Goal: Information Seeking & Learning: Learn about a topic

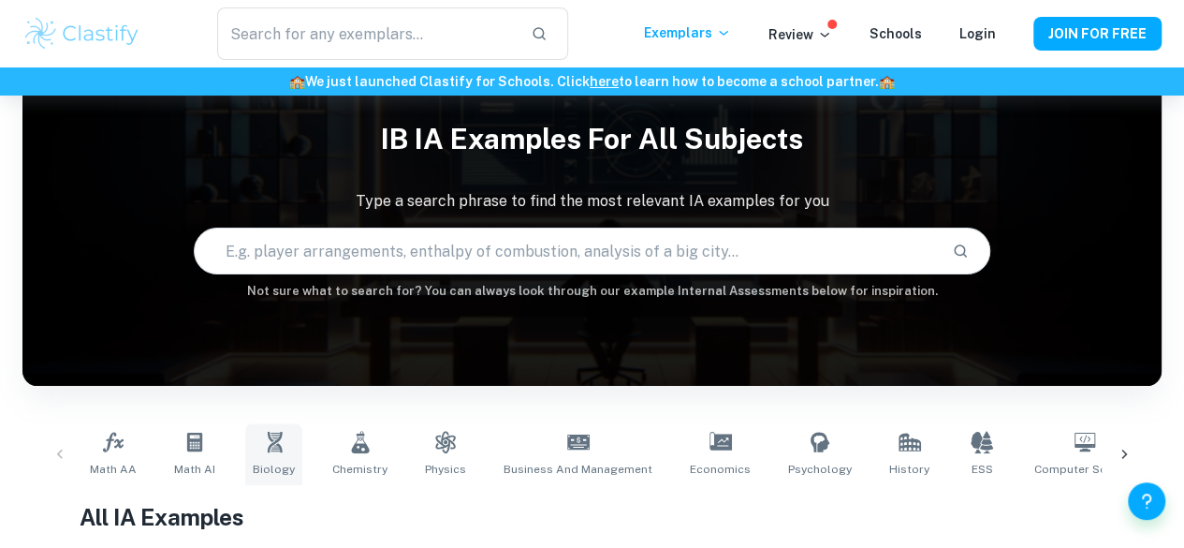
scroll to position [86, 0]
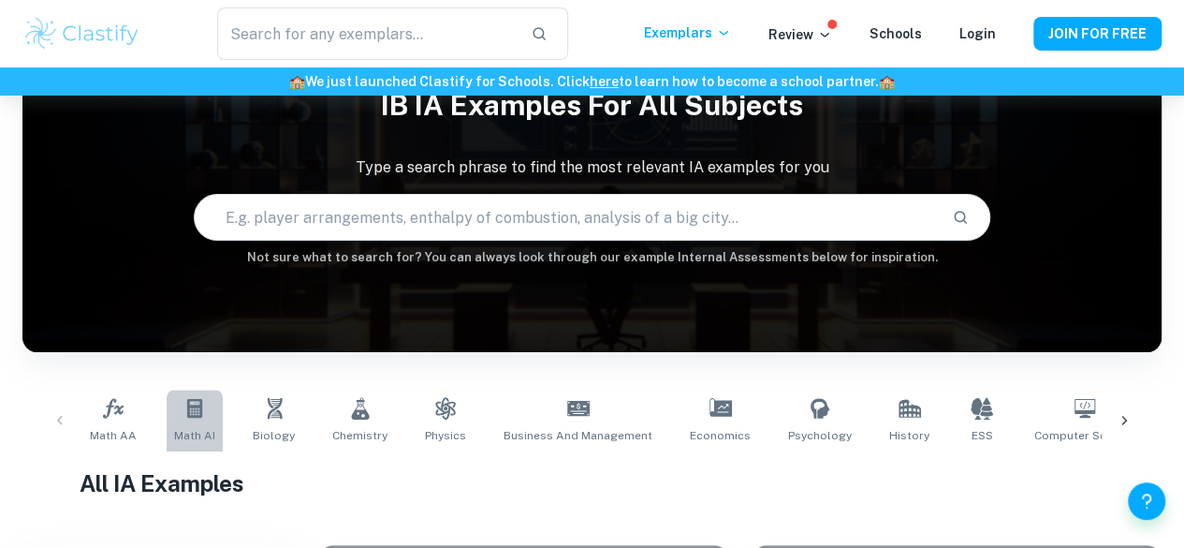
click at [180, 418] on link "Math AI" at bounding box center [195, 420] width 56 height 62
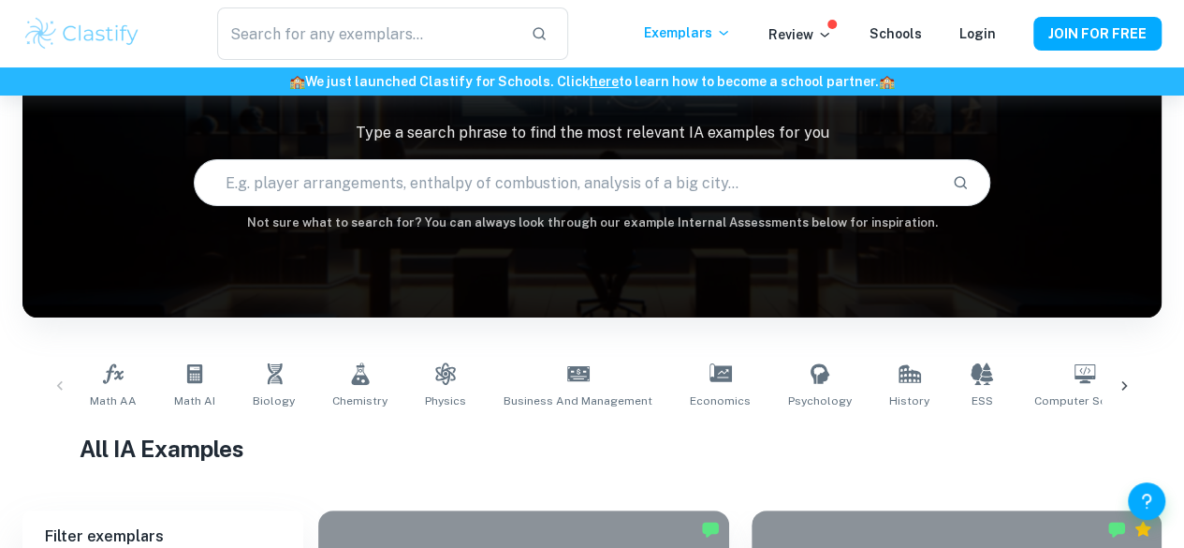
scroll to position [132, 0]
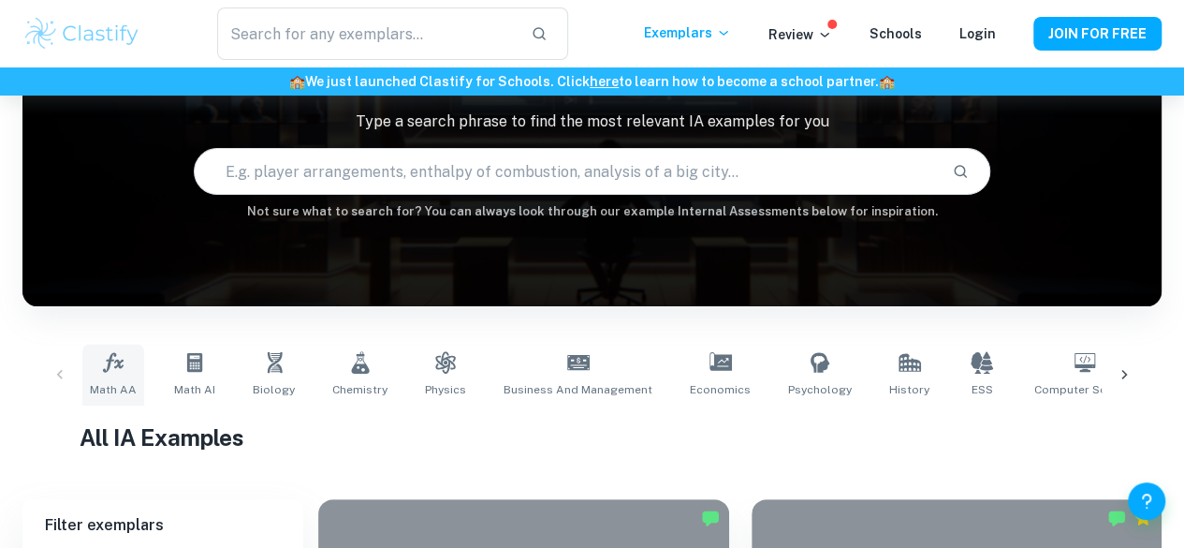
click at [117, 364] on icon at bounding box center [113, 362] width 21 height 20
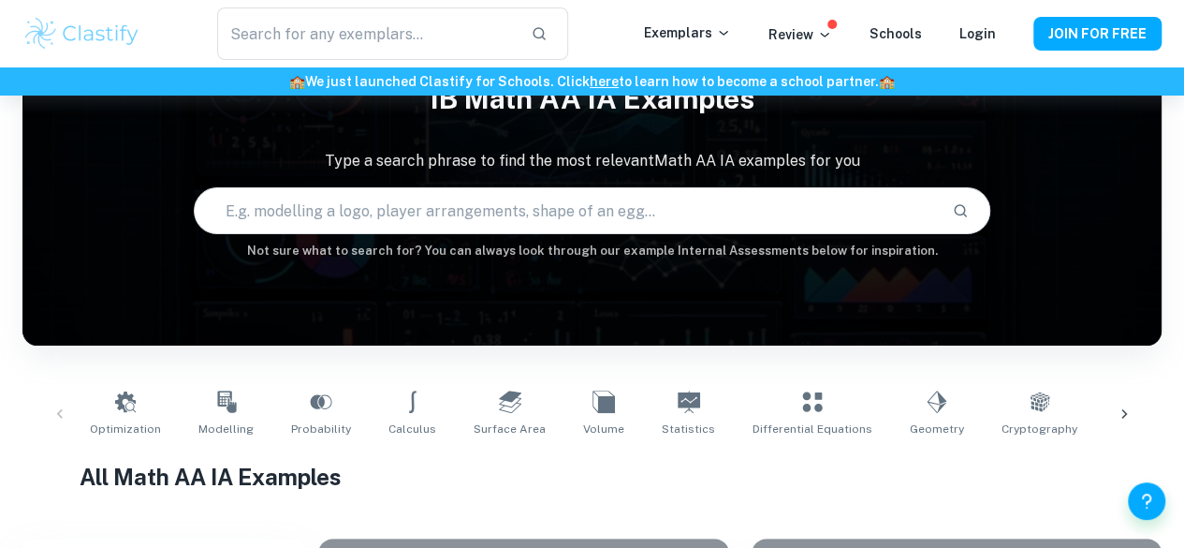
scroll to position [94, 0]
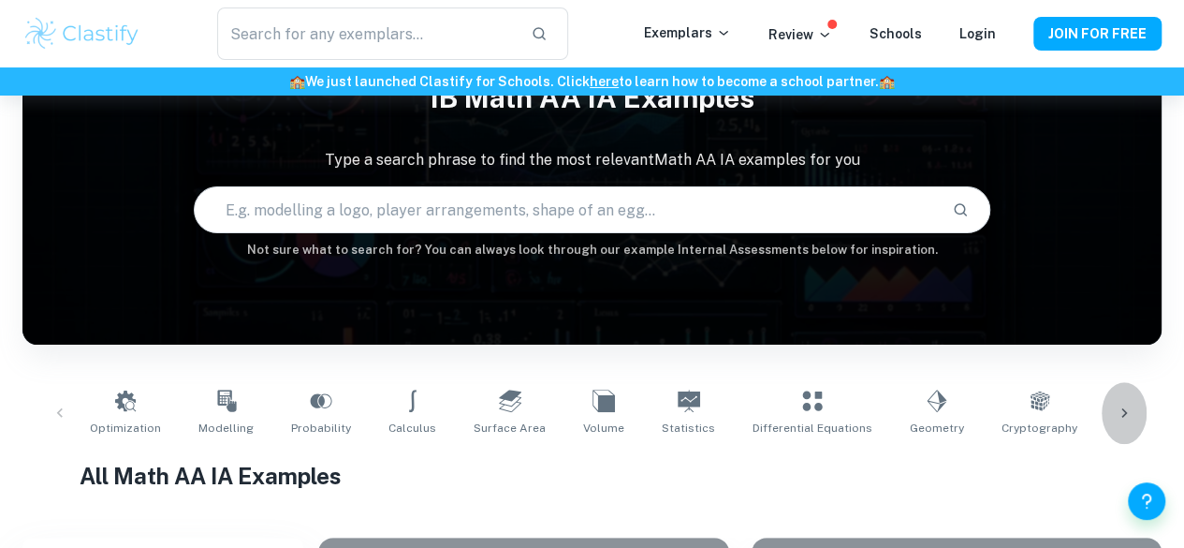
click at [1130, 408] on icon at bounding box center [1124, 412] width 19 height 19
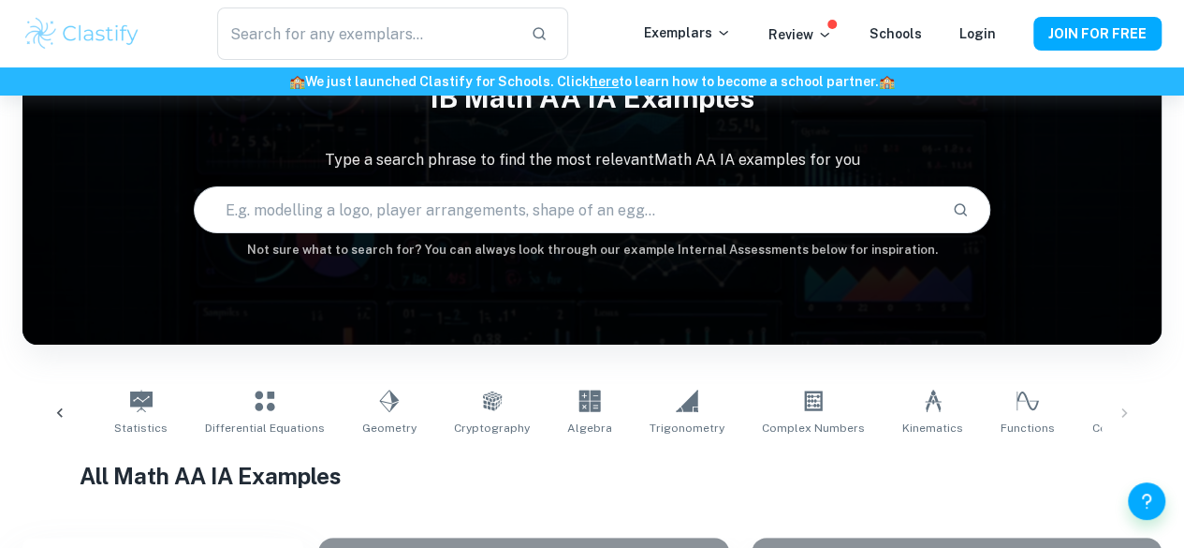
click at [1127, 410] on div "Optimization Modelling Probability Calculus Surface Area Volume Statistics Diff…" at bounding box center [591, 413] width 1109 height 62
click at [58, 407] on icon at bounding box center [60, 412] width 19 height 19
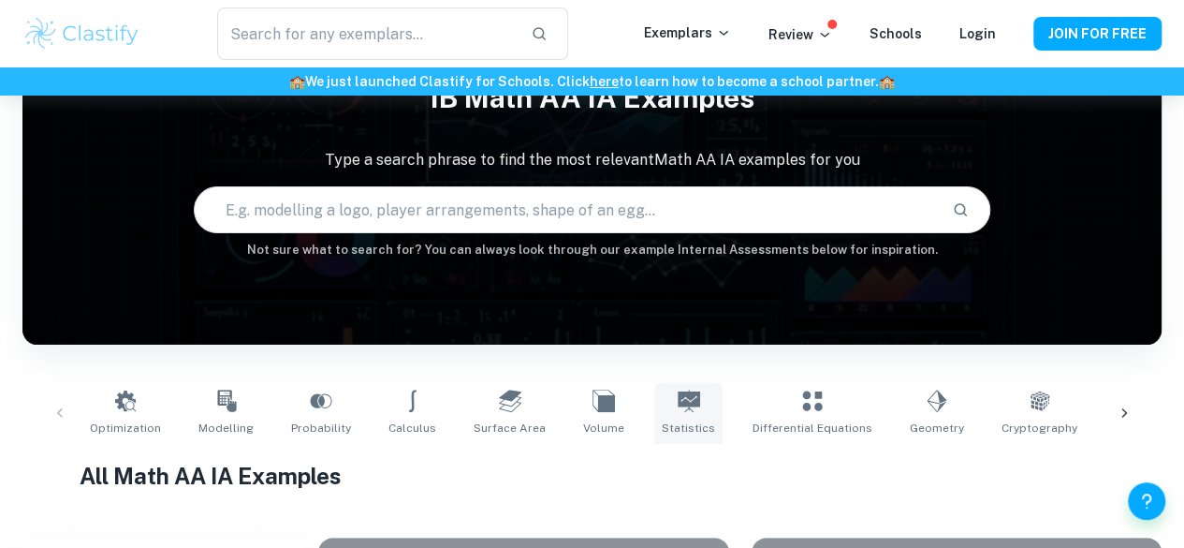
click at [678, 405] on icon at bounding box center [689, 400] width 22 height 22
type input "Statistics"
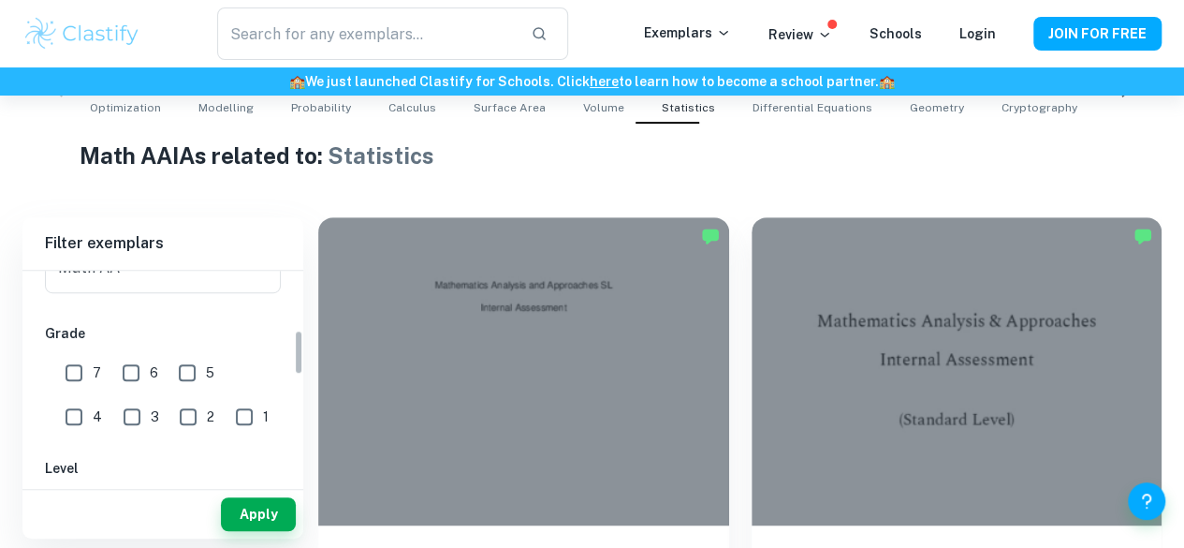
scroll to position [278, 0]
click at [132, 370] on input "6" at bounding box center [130, 371] width 37 height 37
checkbox input "true"
click at [83, 370] on input "7" at bounding box center [73, 371] width 37 height 37
checkbox input "true"
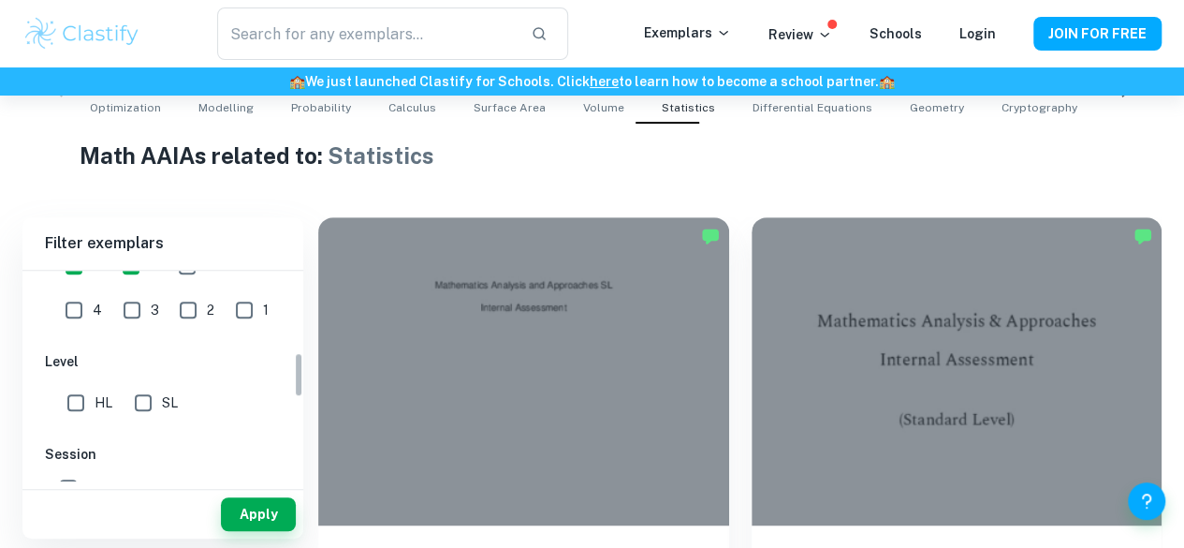
scroll to position [385, 0]
click at [71, 399] on input "HL" at bounding box center [75, 401] width 37 height 37
checkbox input "true"
click at [270, 521] on button "Apply" at bounding box center [258, 514] width 75 height 34
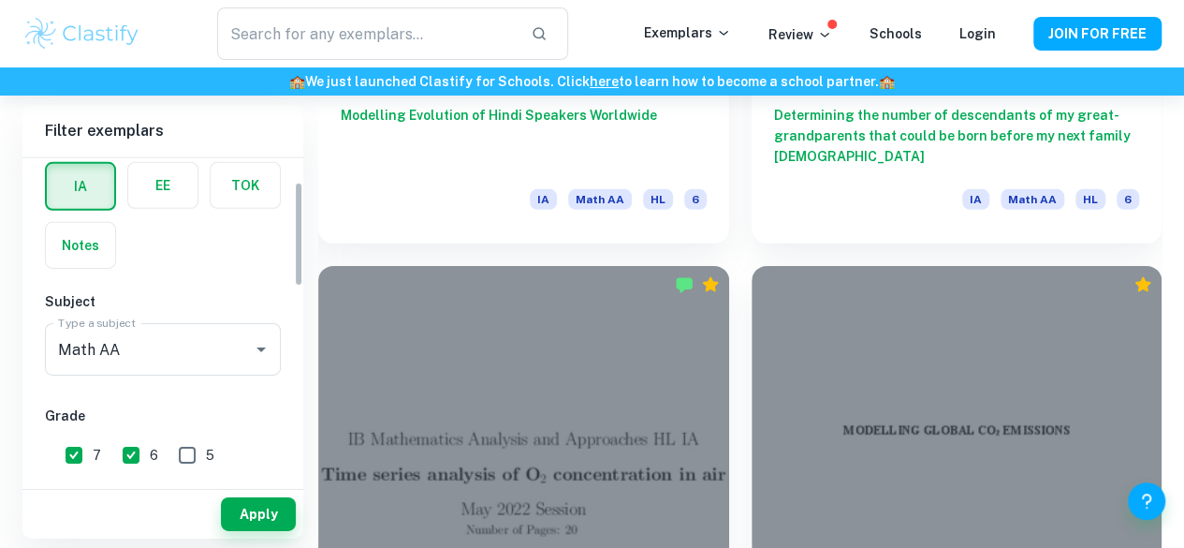
scroll to position [74, 0]
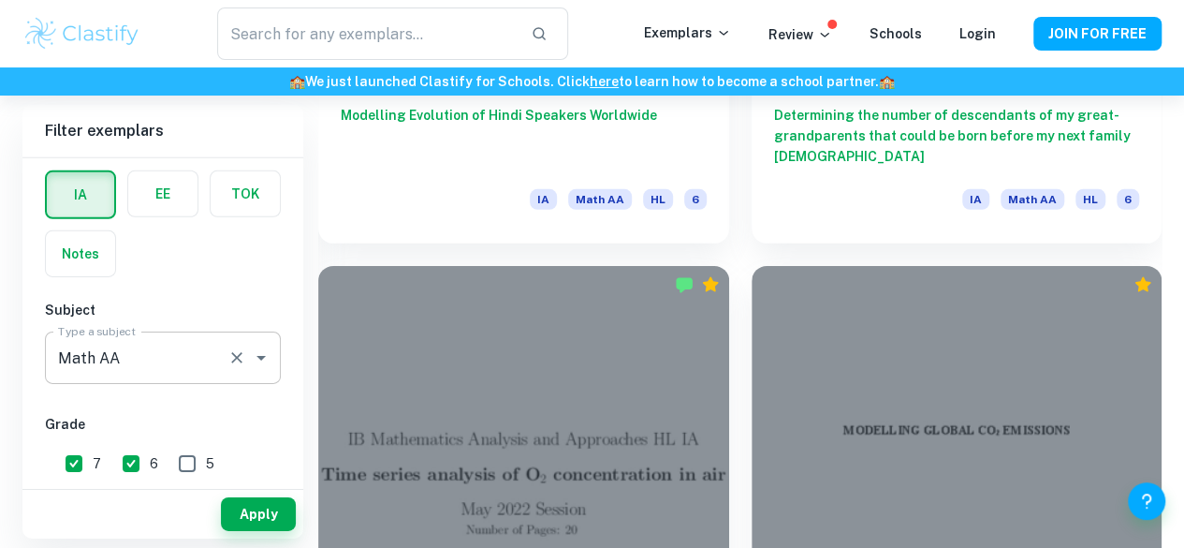
click at [154, 345] on input "Math AA" at bounding box center [136, 358] width 167 height 36
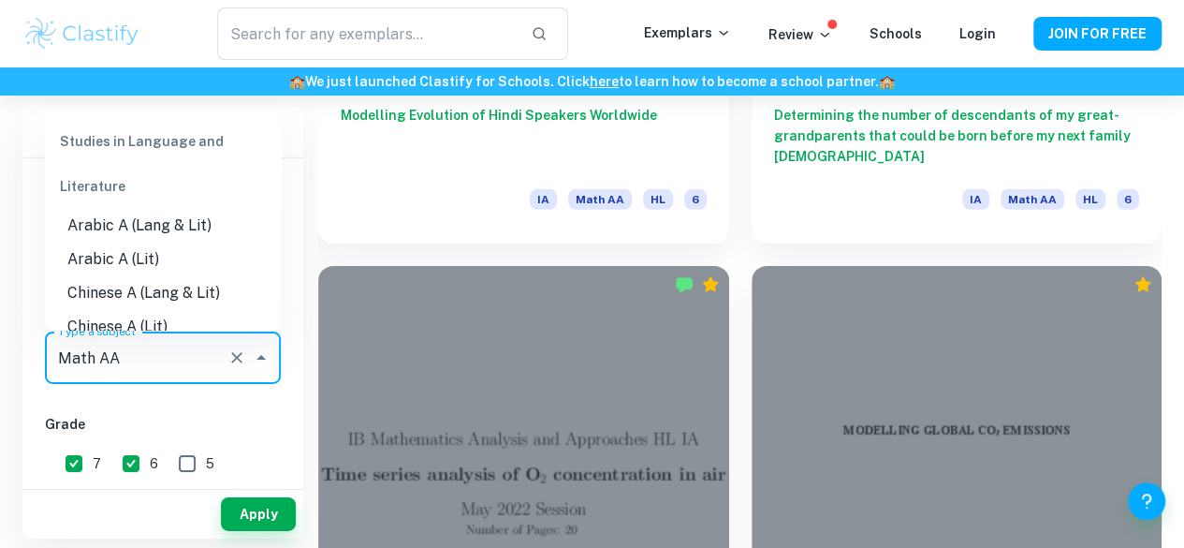
scroll to position [2462, 0]
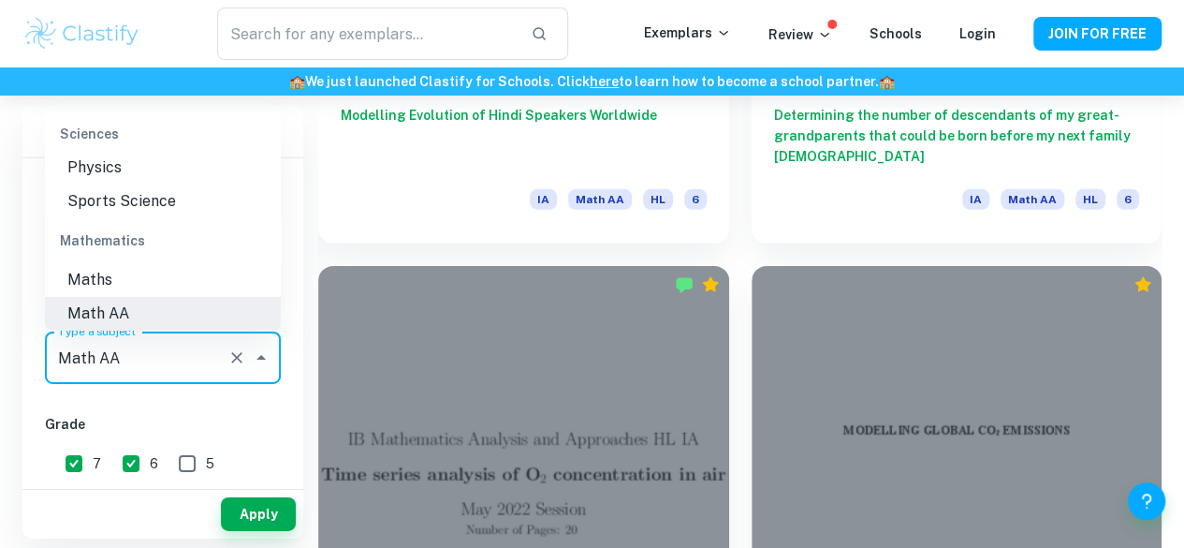
click at [153, 420] on h6 "Grade" at bounding box center [163, 424] width 236 height 21
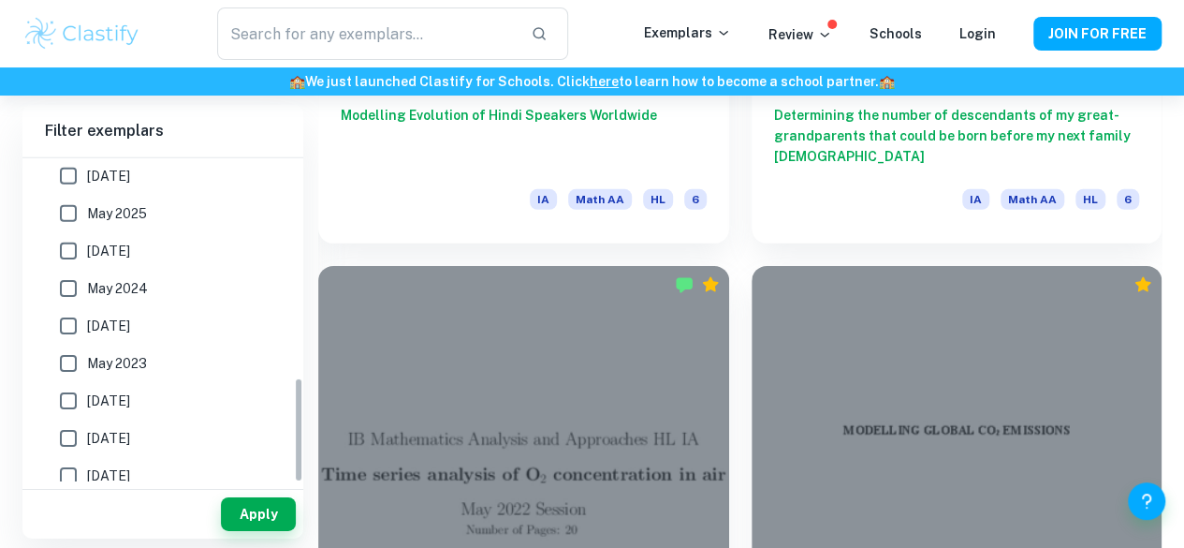
scroll to position [669, 0]
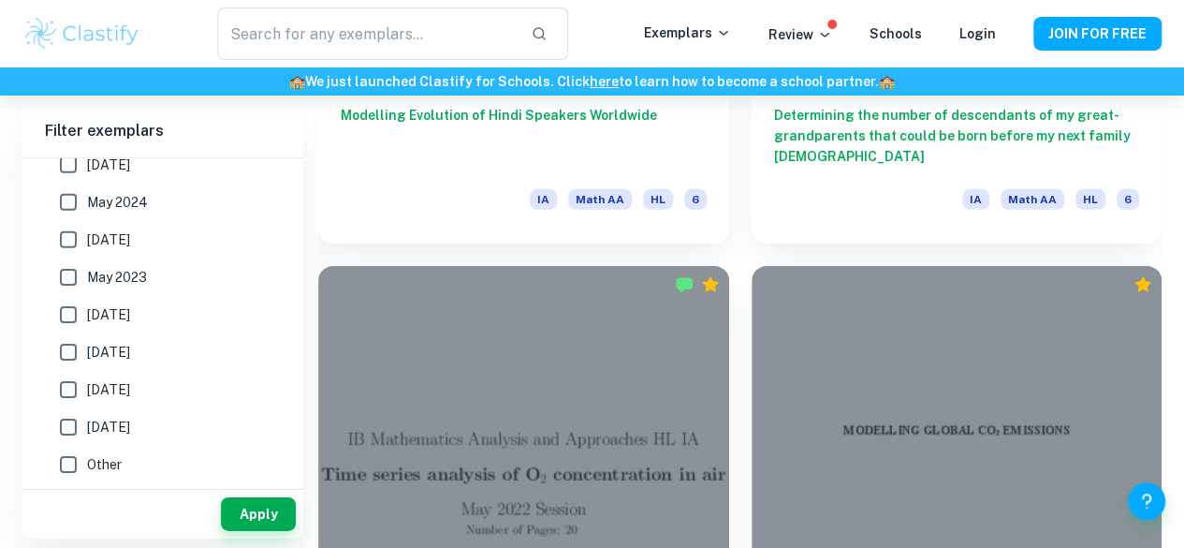
click at [234, 506] on button "Apply" at bounding box center [258, 514] width 75 height 34
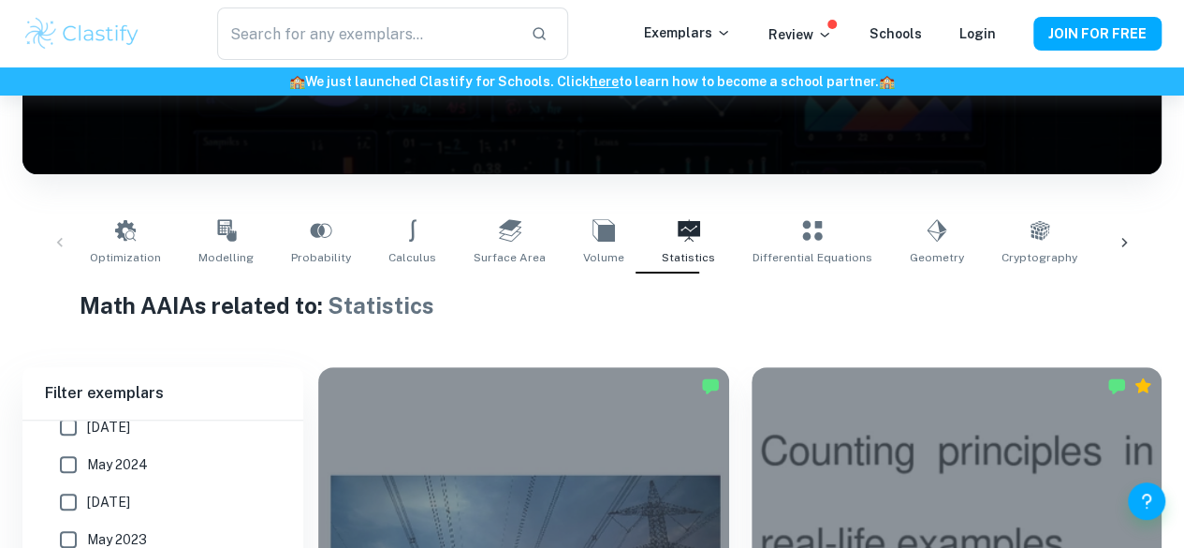
scroll to position [24, 0]
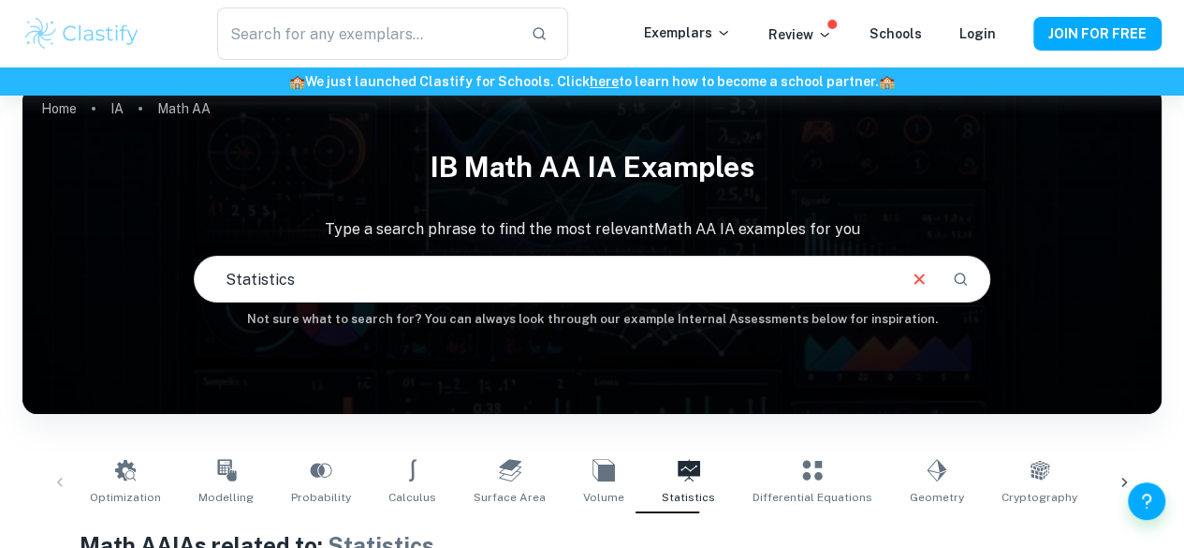
click at [606, 284] on input "Statistics" at bounding box center [545, 279] width 700 height 52
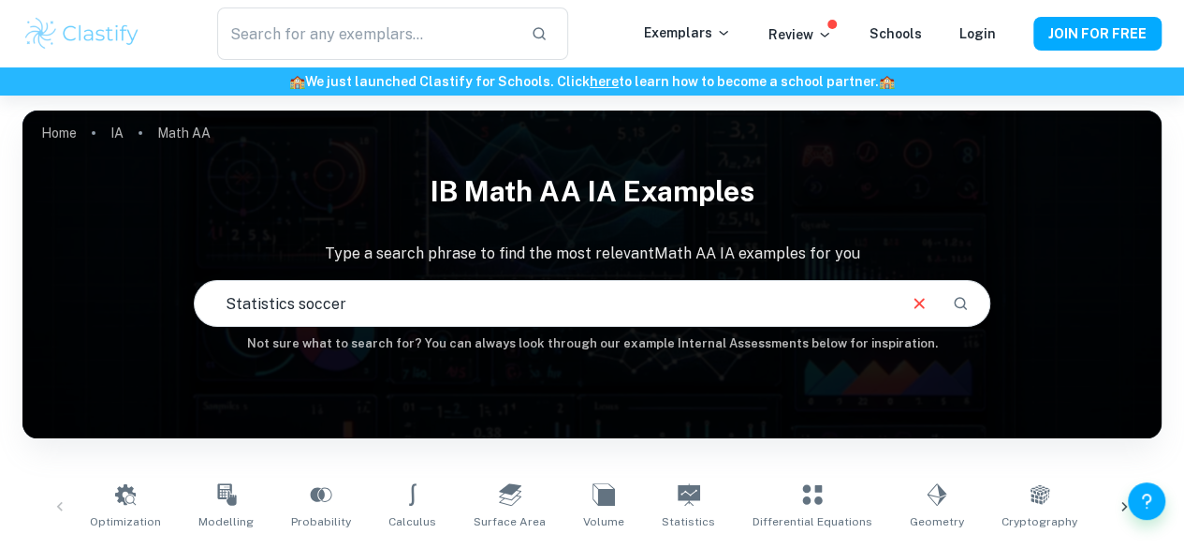
click at [507, 314] on input "Statistics soccer" at bounding box center [545, 303] width 700 height 52
type input "S"
type input "football"
click at [926, 312] on icon "Clear" at bounding box center [919, 303] width 21 height 21
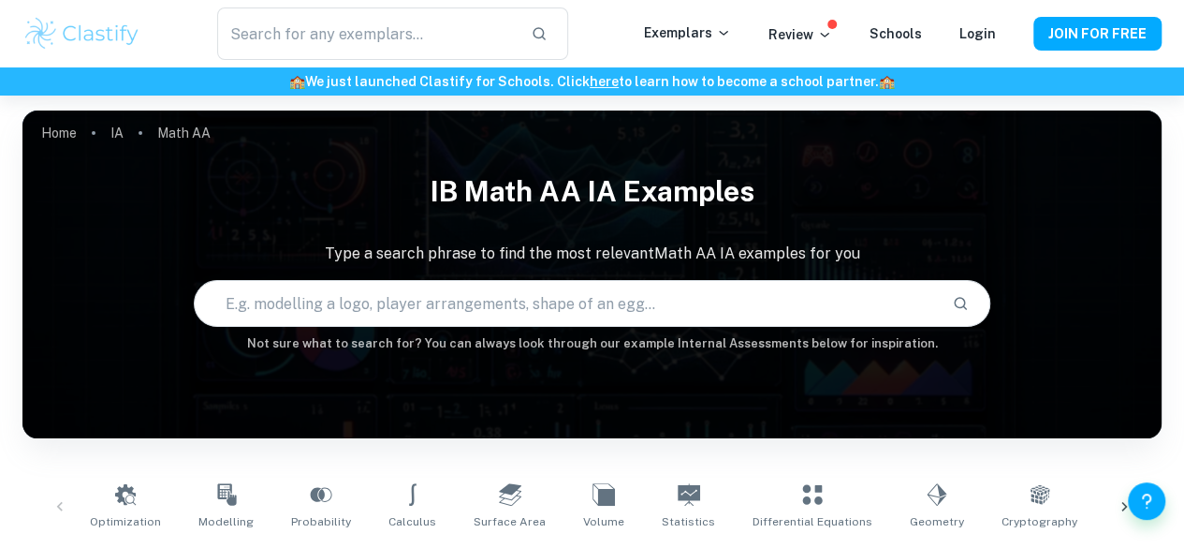
click at [716, 302] on input "text" at bounding box center [566, 303] width 743 height 52
type input "goals"
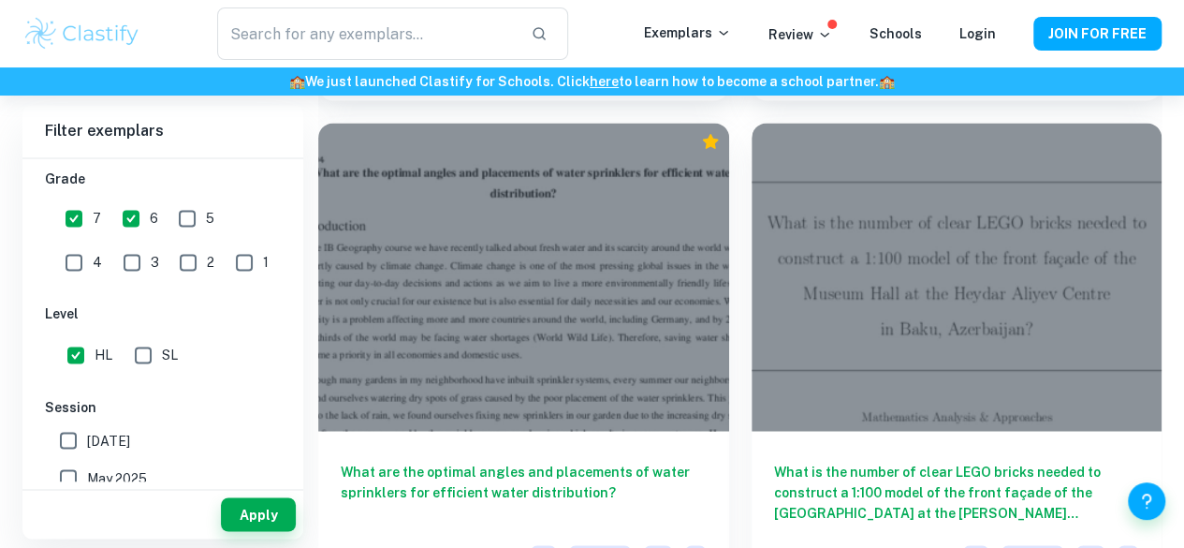
scroll to position [8498, 0]
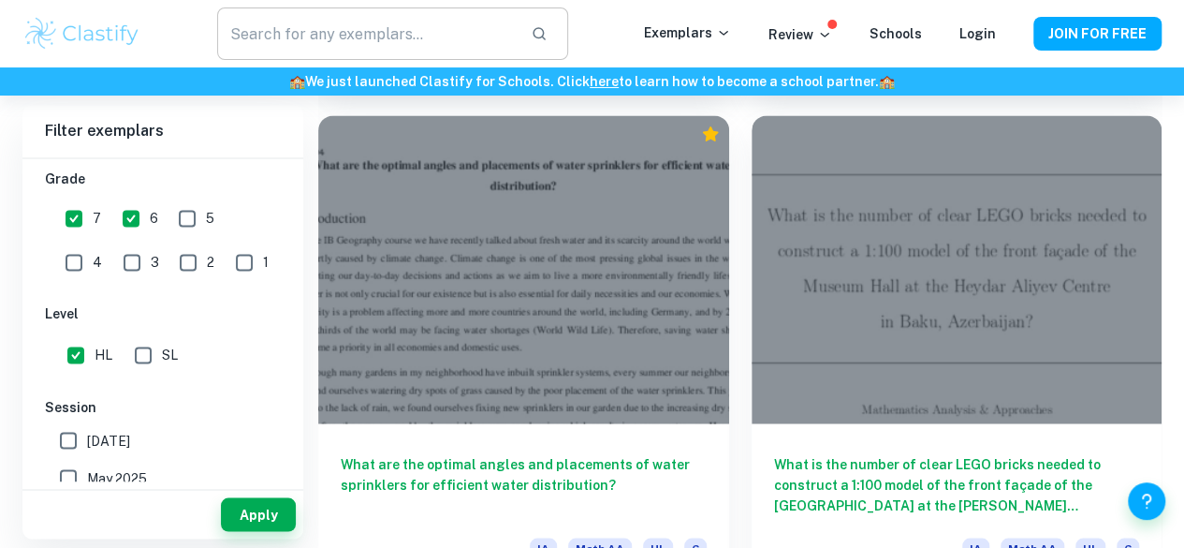
click at [334, 42] on input "text" at bounding box center [367, 33] width 300 height 52
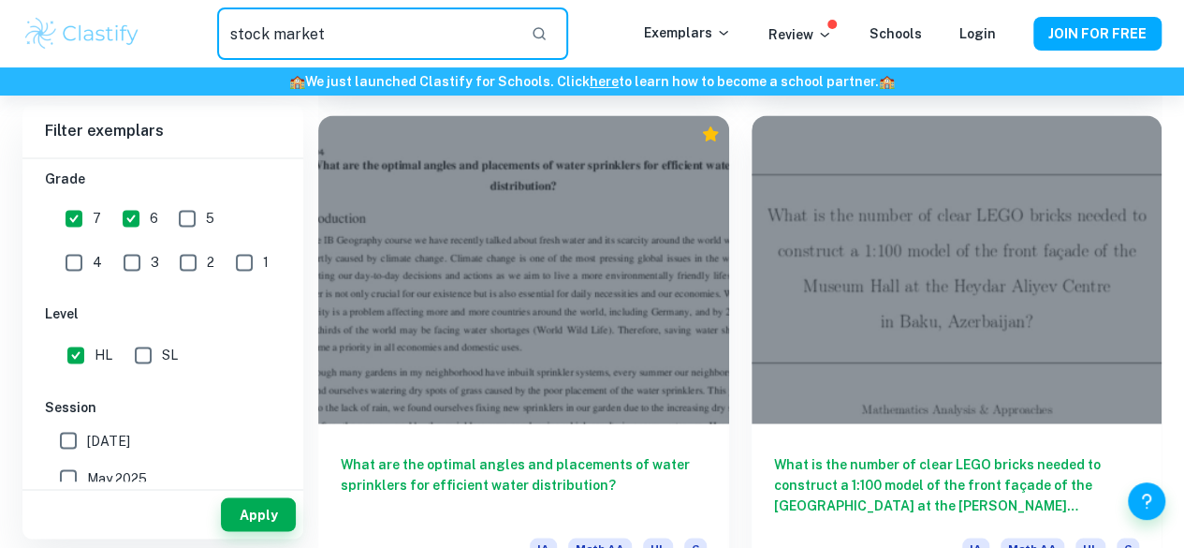
type input "stock market"
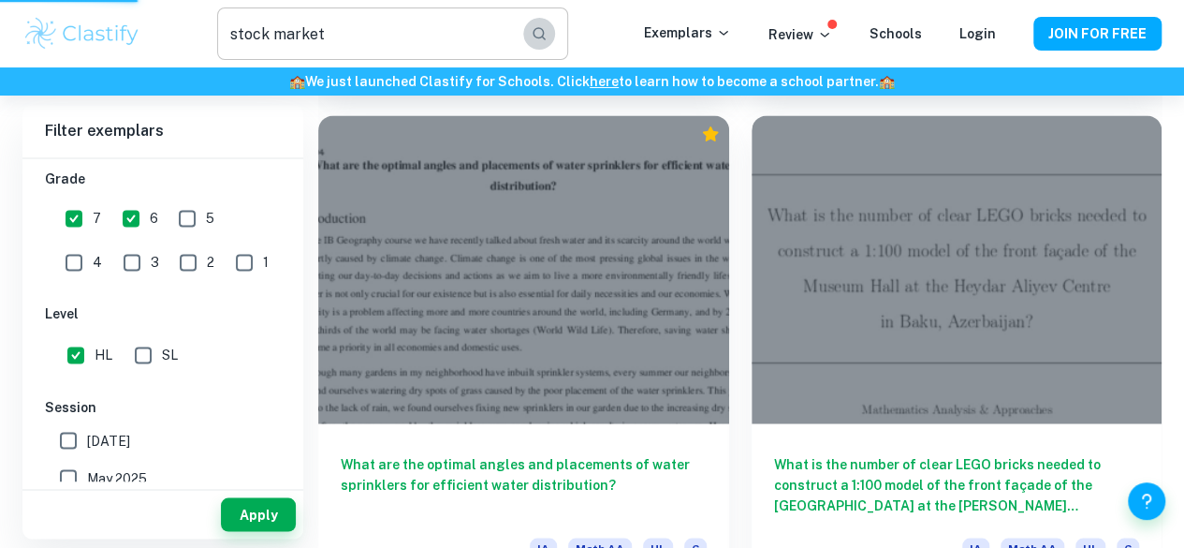
click at [555, 33] on button "button" at bounding box center [539, 34] width 32 height 32
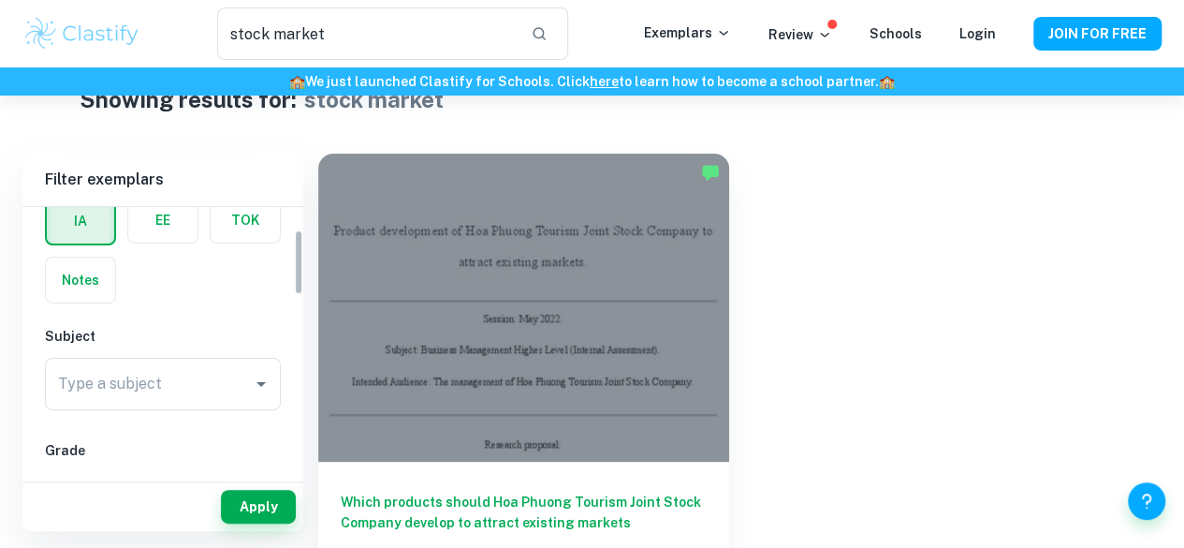
scroll to position [90, 0]
click at [201, 385] on input "Type a subject" at bounding box center [148, 391] width 191 height 36
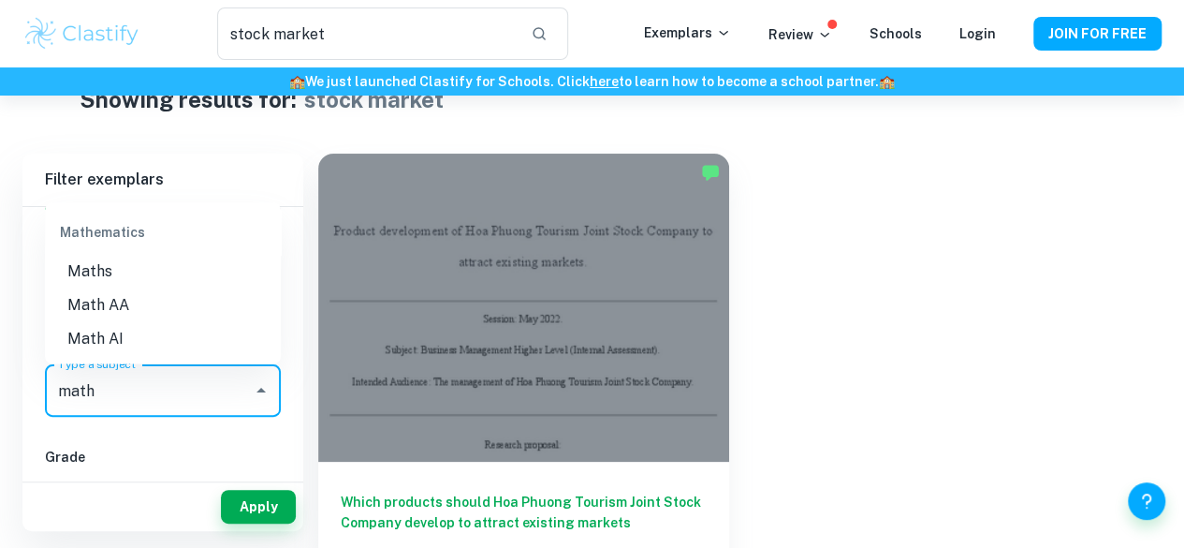
click at [162, 297] on li "Math AA" at bounding box center [163, 305] width 236 height 34
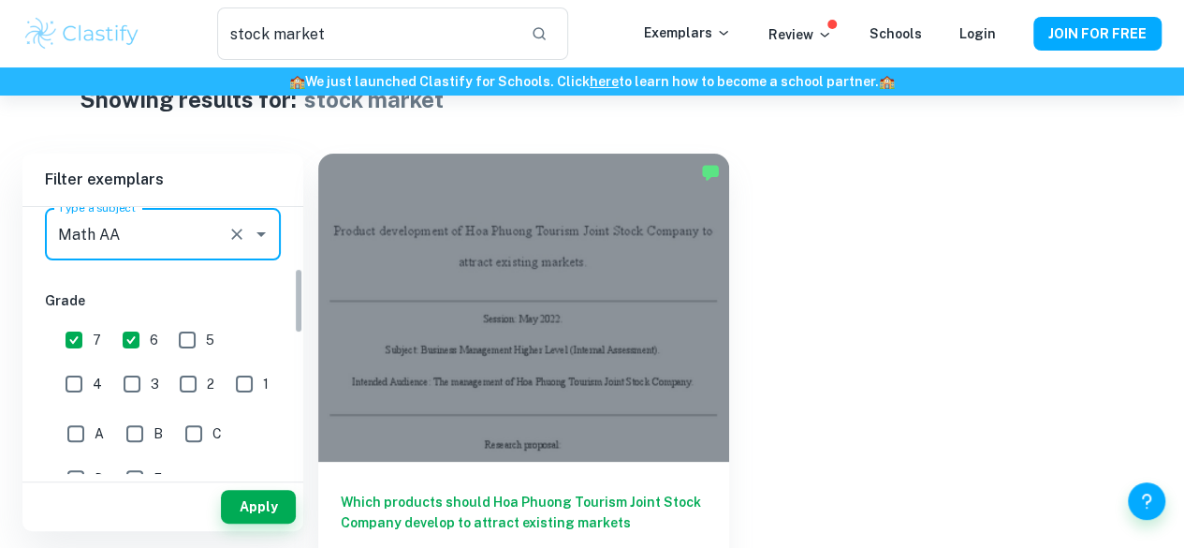
scroll to position [247, 0]
type input "Math AA"
click at [712, 381] on div "Which products should [PERSON_NAME] Tourism Joint Stock Company develop to attr…" at bounding box center [729, 380] width 866 height 499
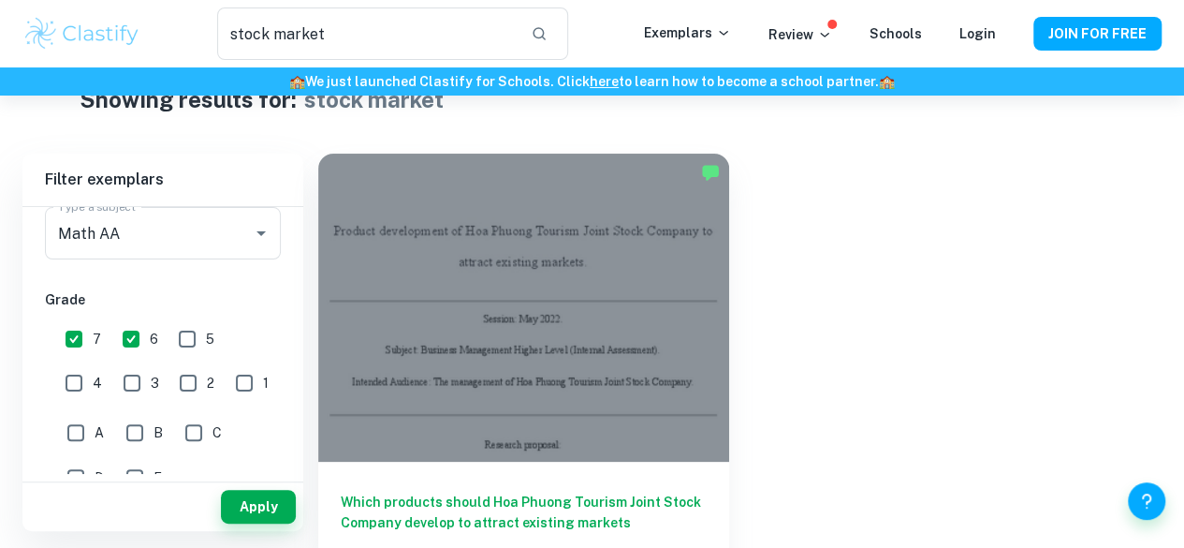
scroll to position [0, 0]
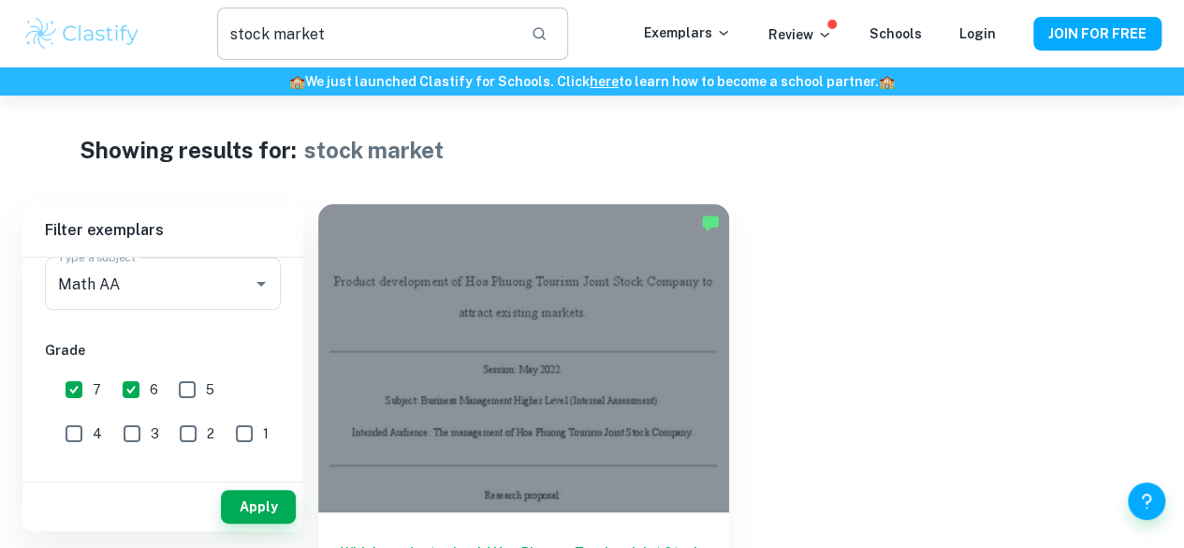
click at [548, 38] on icon "button" at bounding box center [539, 33] width 17 height 17
click at [139, 385] on input "6" at bounding box center [130, 389] width 37 height 37
checkbox input "false"
click at [81, 389] on input "7" at bounding box center [73, 389] width 37 height 37
checkbox input "false"
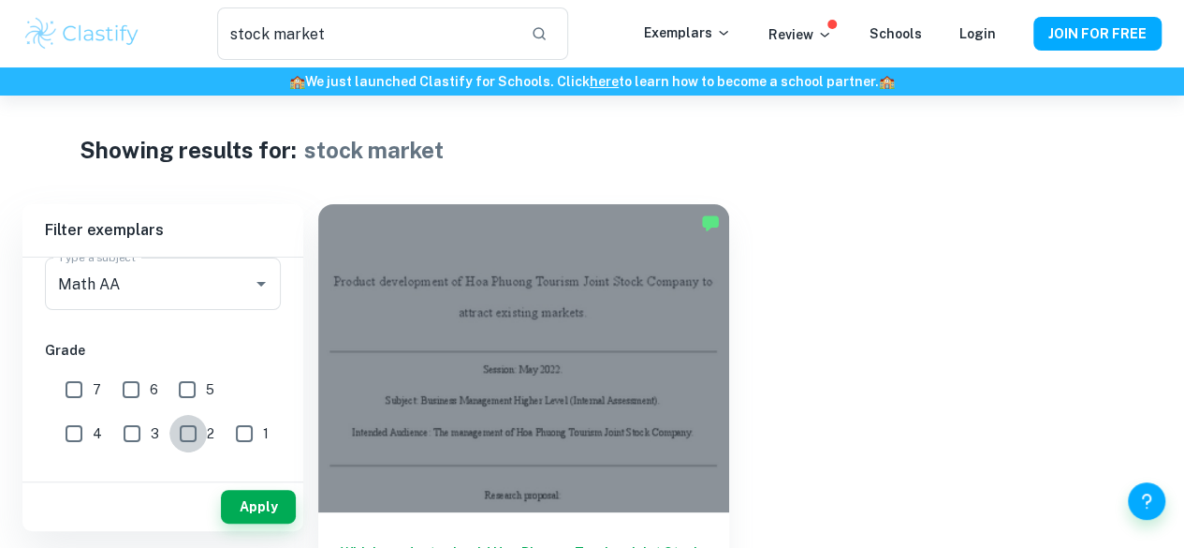
click at [169, 433] on input "2" at bounding box center [187, 433] width 37 height 37
checkbox input "true"
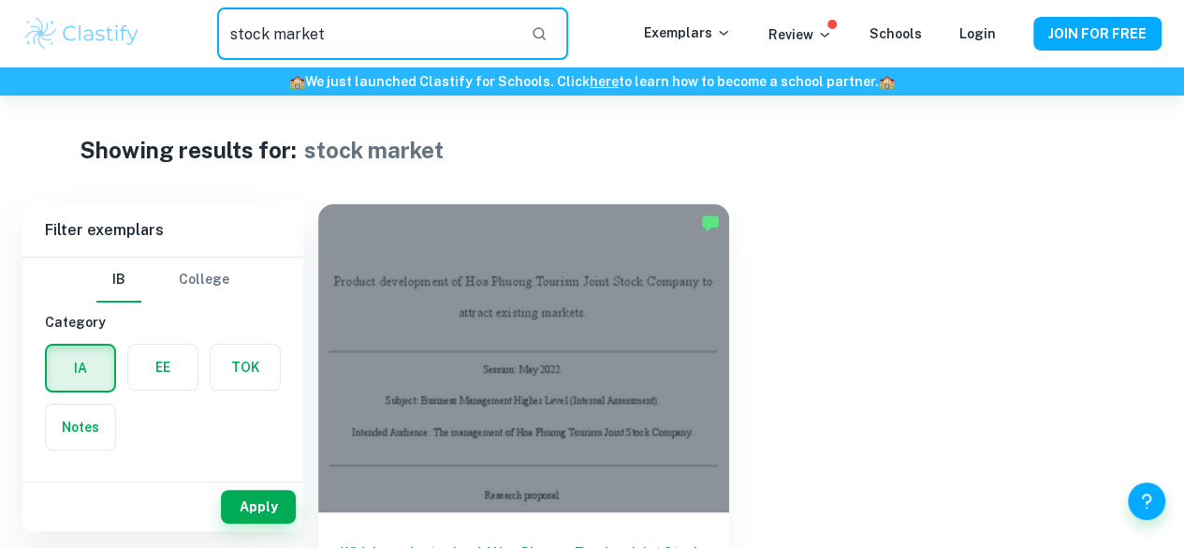
click at [412, 37] on input "stock market" at bounding box center [367, 33] width 300 height 52
type input "s"
click at [249, 503] on button "Apply" at bounding box center [258, 507] width 75 height 34
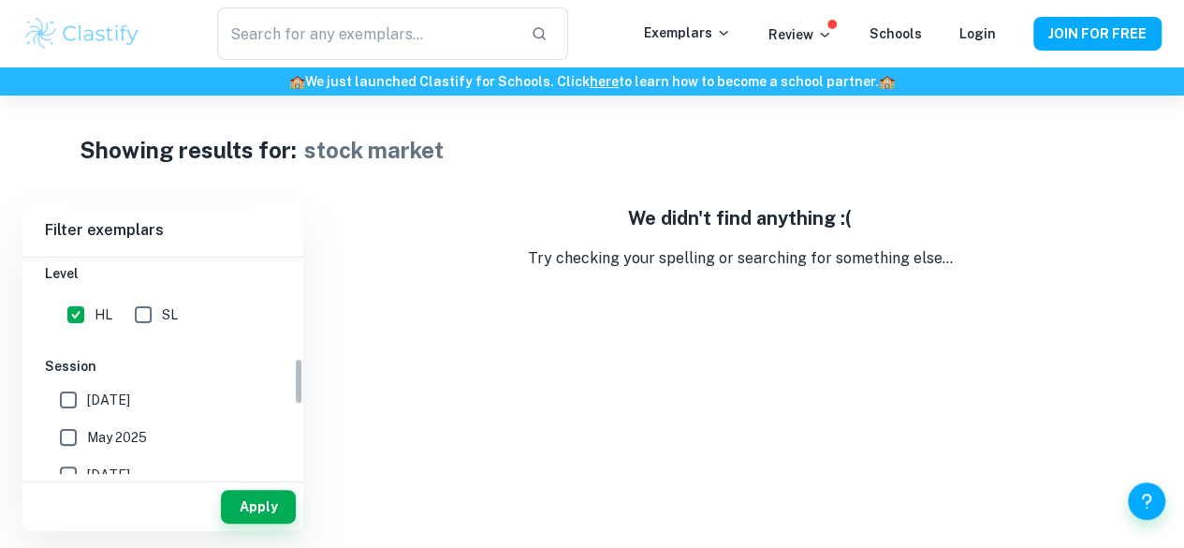
scroll to position [460, 0]
click at [144, 307] on input "SL" at bounding box center [143, 313] width 37 height 37
checkbox input "true"
click at [242, 501] on button "Apply" at bounding box center [258, 507] width 75 height 34
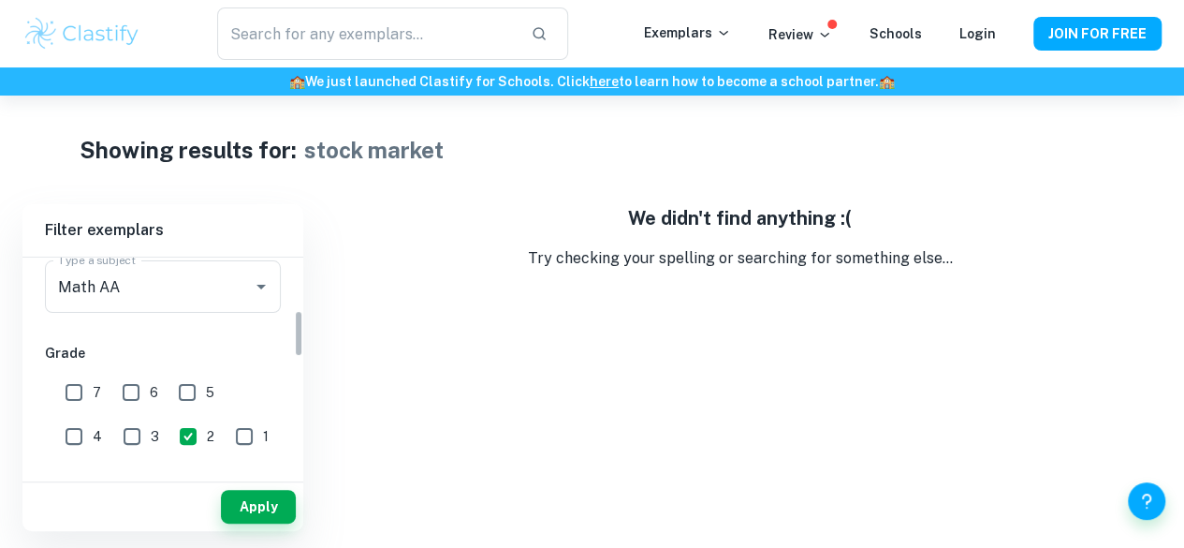
scroll to position [242, 0]
click at [113, 437] on input "3" at bounding box center [131, 438] width 37 height 37
checkbox input "true"
click at [226, 444] on input "1" at bounding box center [244, 438] width 37 height 37
checkbox input "true"
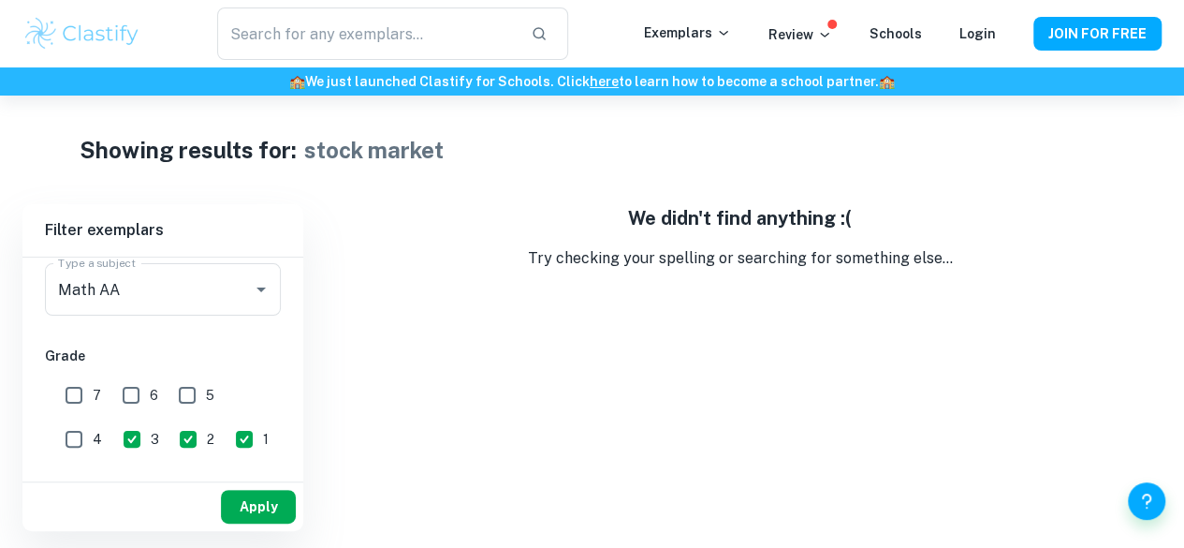
click at [256, 501] on button "Apply" at bounding box center [258, 507] width 75 height 34
click at [259, 501] on button "Apply" at bounding box center [258, 507] width 75 height 34
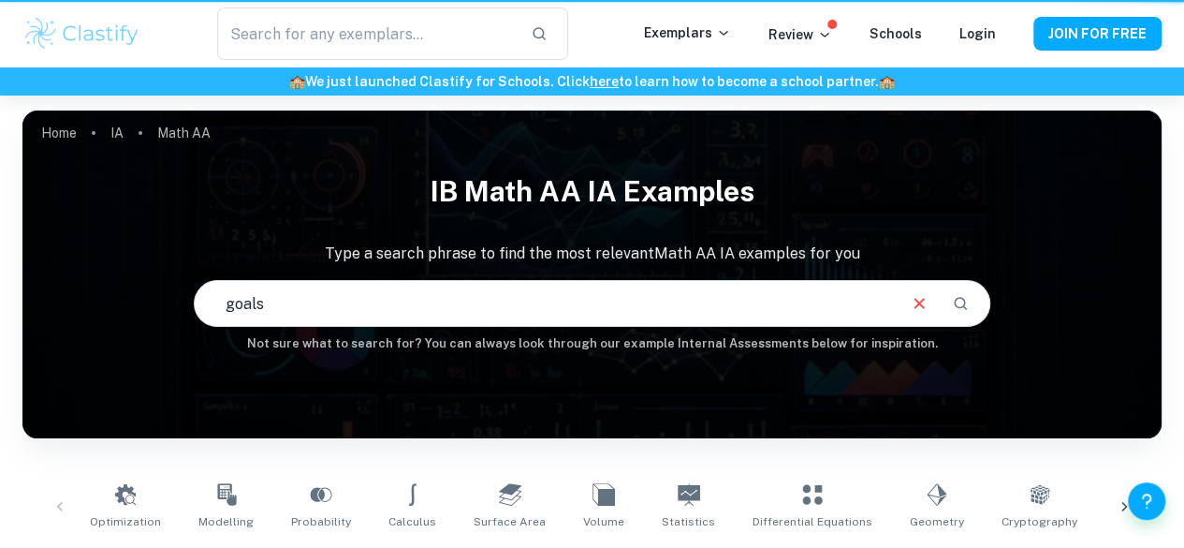
scroll to position [363, 0]
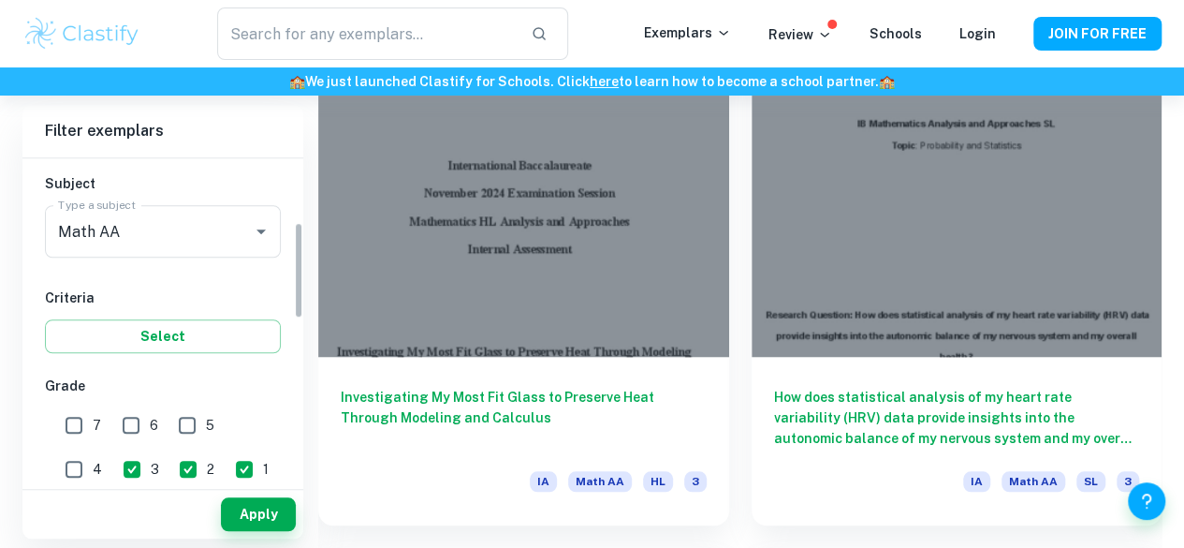
scroll to position [214, 0]
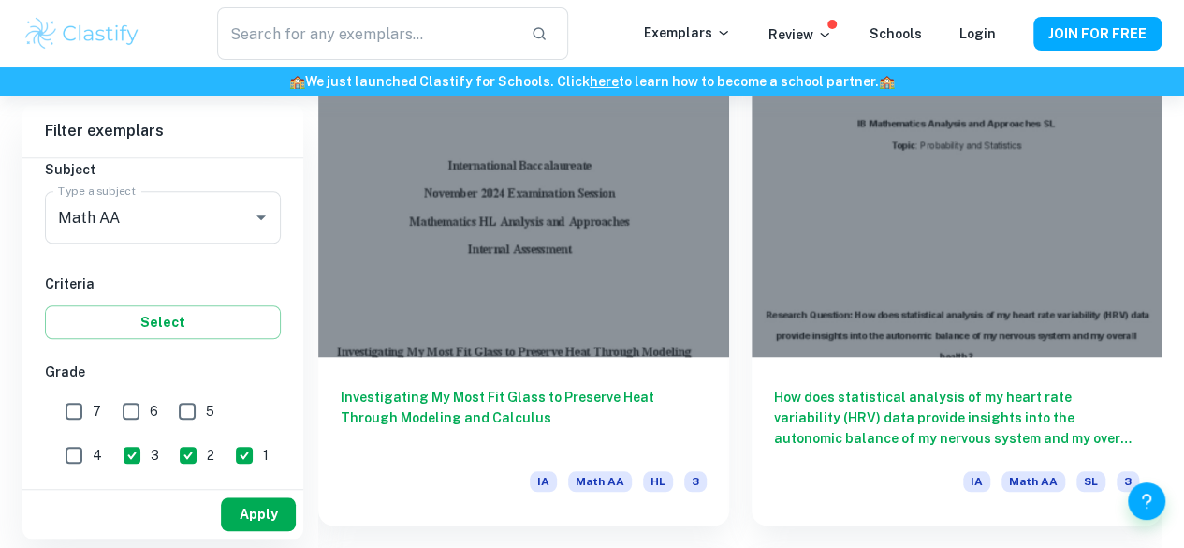
click at [244, 503] on button "Apply" at bounding box center [258, 514] width 75 height 34
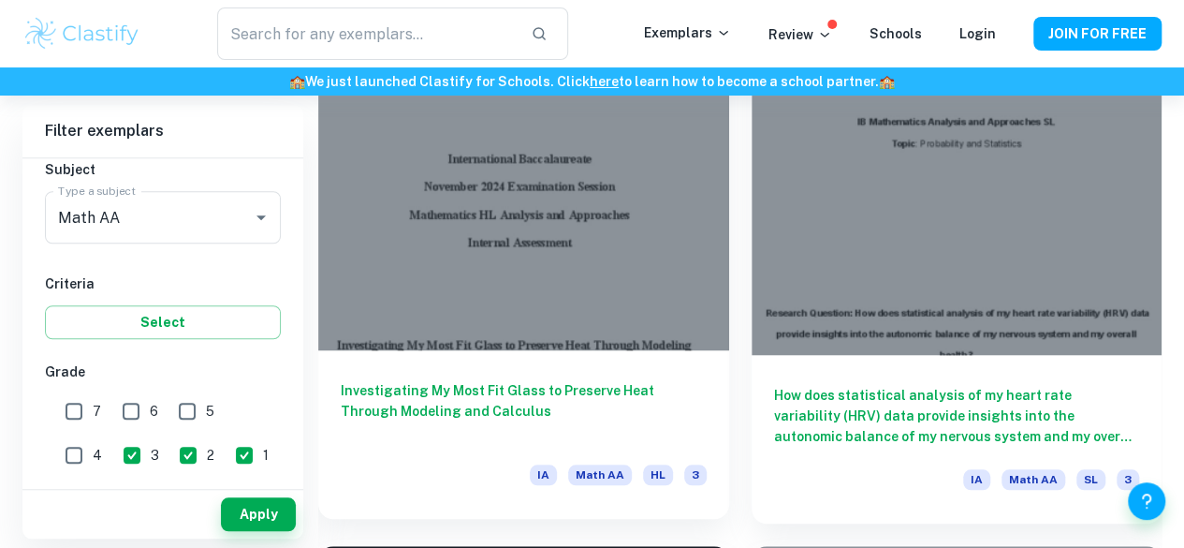
scroll to position [597, 0]
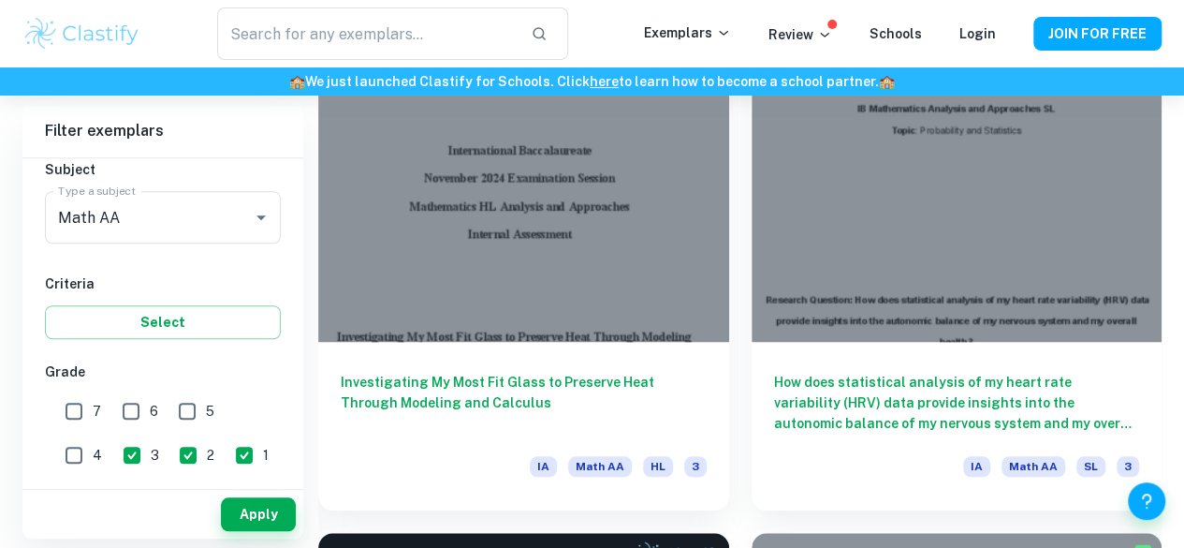
click at [113, 454] on input "3" at bounding box center [131, 454] width 37 height 37
checkbox input "false"
click at [231, 511] on button "Apply" at bounding box center [258, 514] width 75 height 34
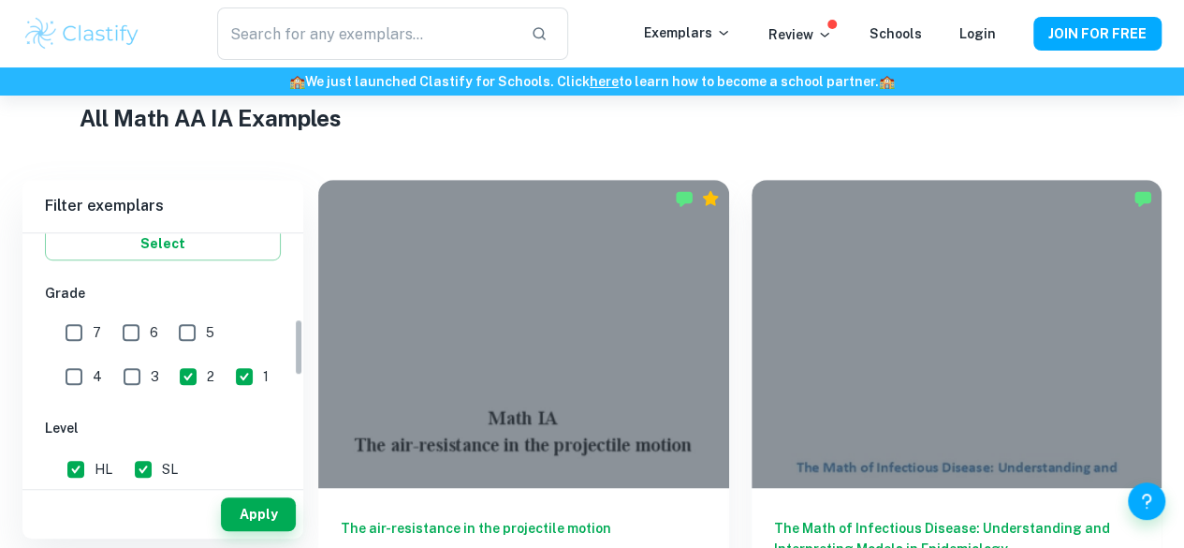
scroll to position [372, 0]
click at [169, 366] on input "2" at bounding box center [187, 372] width 37 height 37
click at [264, 535] on div "Apply" at bounding box center [162, 514] width 281 height 49
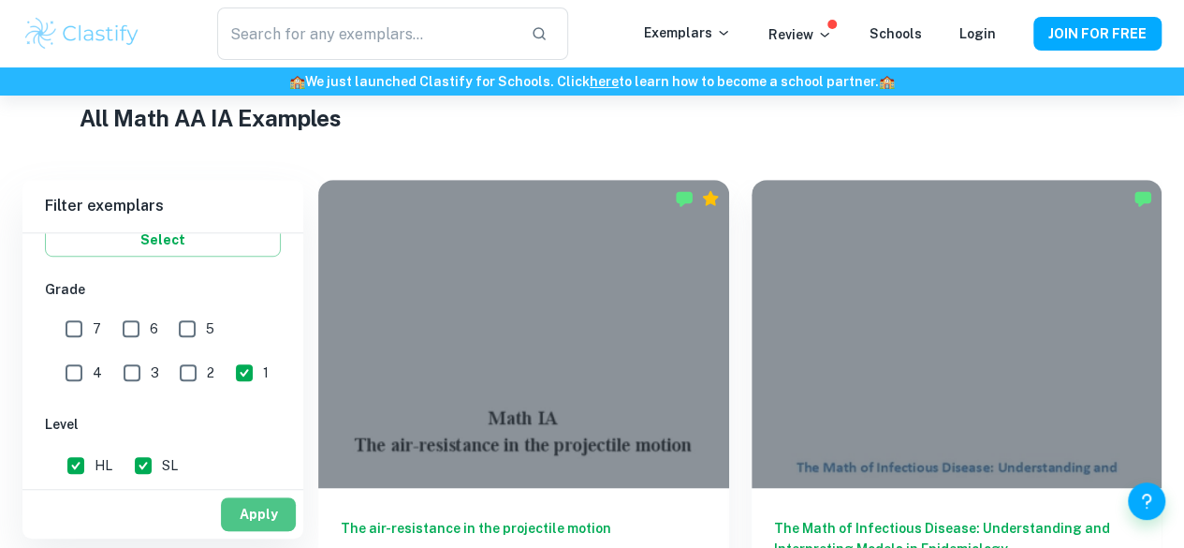
click at [257, 516] on button "Apply" at bounding box center [258, 514] width 75 height 34
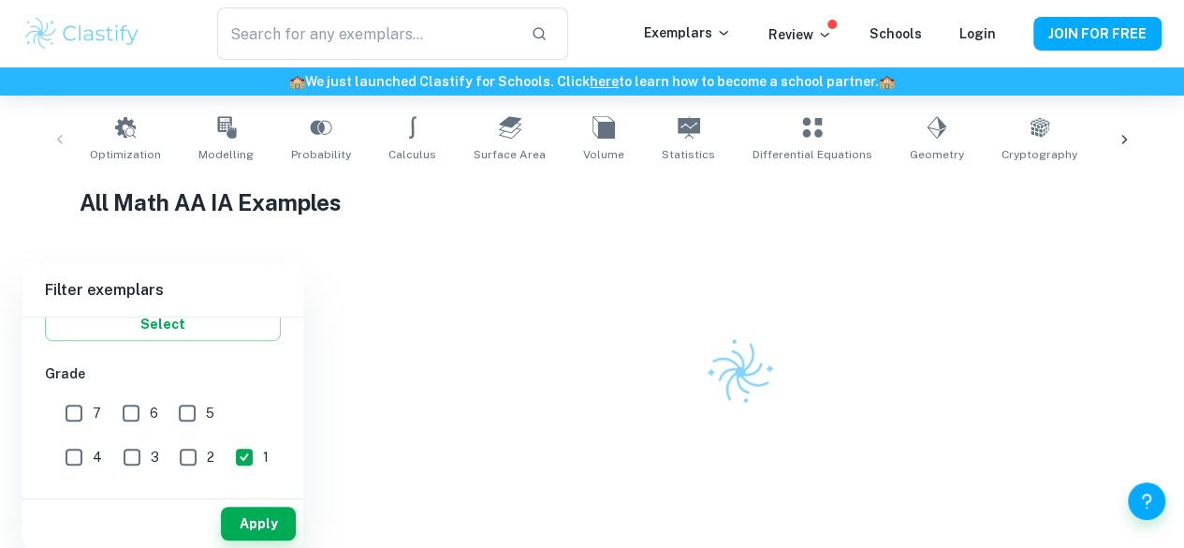
scroll to position [363, 0]
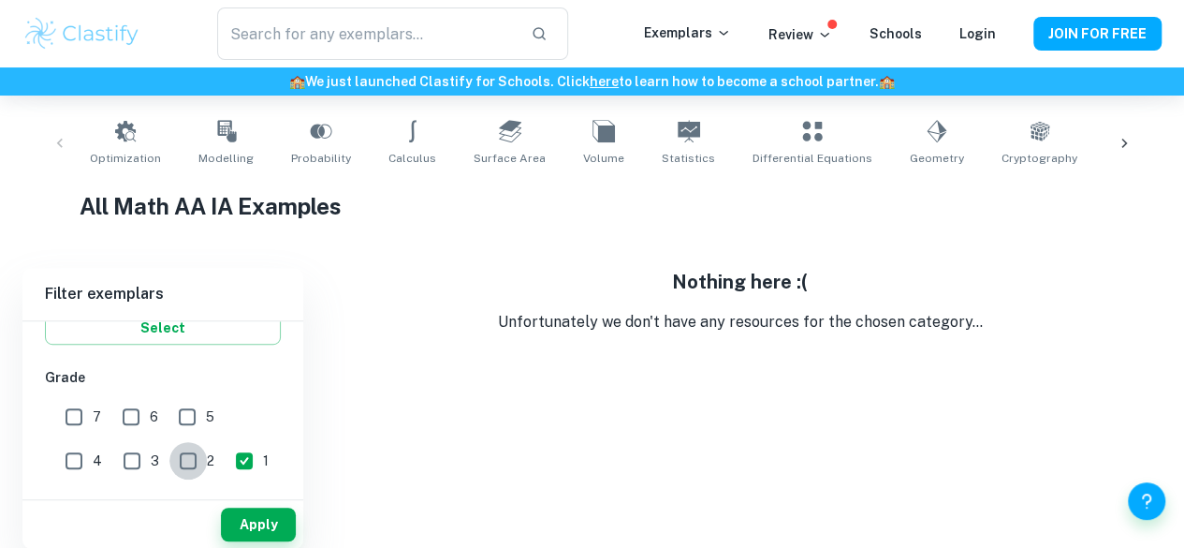
click at [169, 456] on input "2" at bounding box center [187, 460] width 37 height 37
checkbox input "true"
click at [226, 460] on input "1" at bounding box center [244, 460] width 37 height 37
checkbox input "false"
click at [241, 516] on button "Apply" at bounding box center [258, 524] width 75 height 34
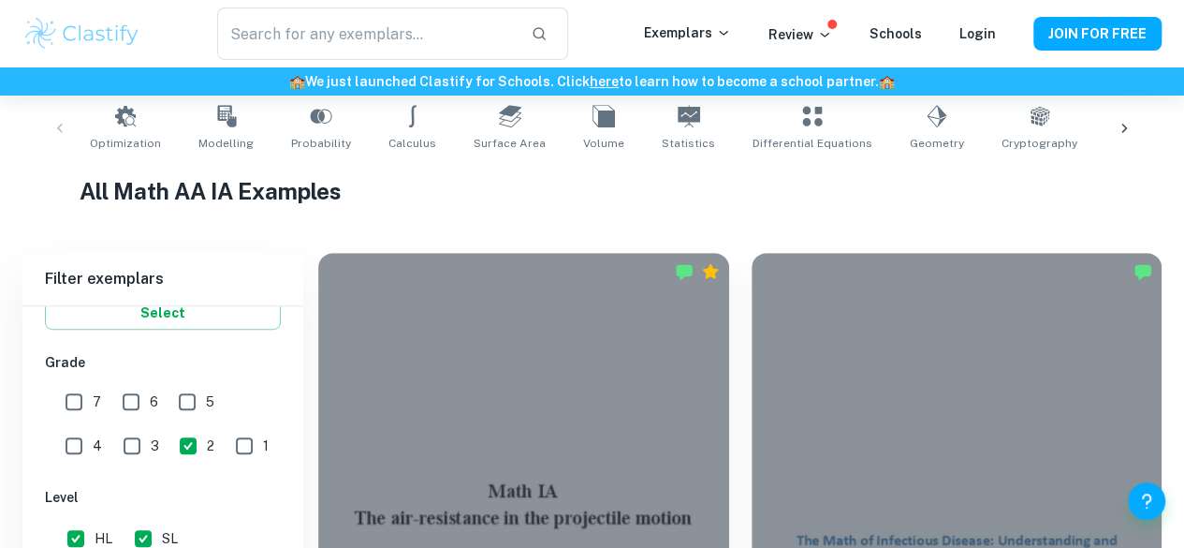
scroll to position [451, 0]
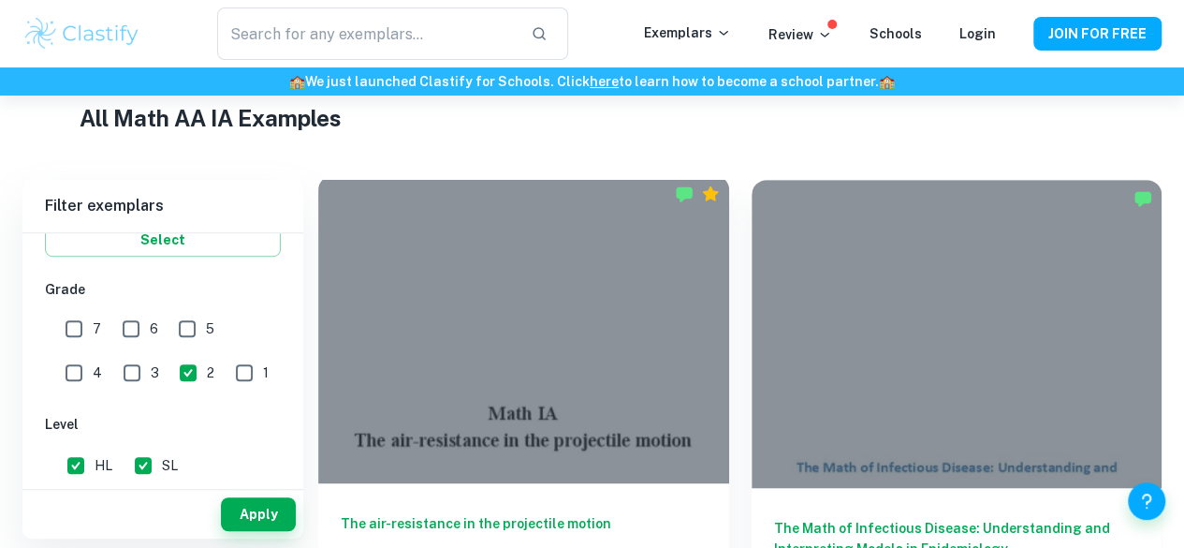
click at [444, 513] on h6 "The air-resistance in the projectile motion" at bounding box center [524, 544] width 366 height 62
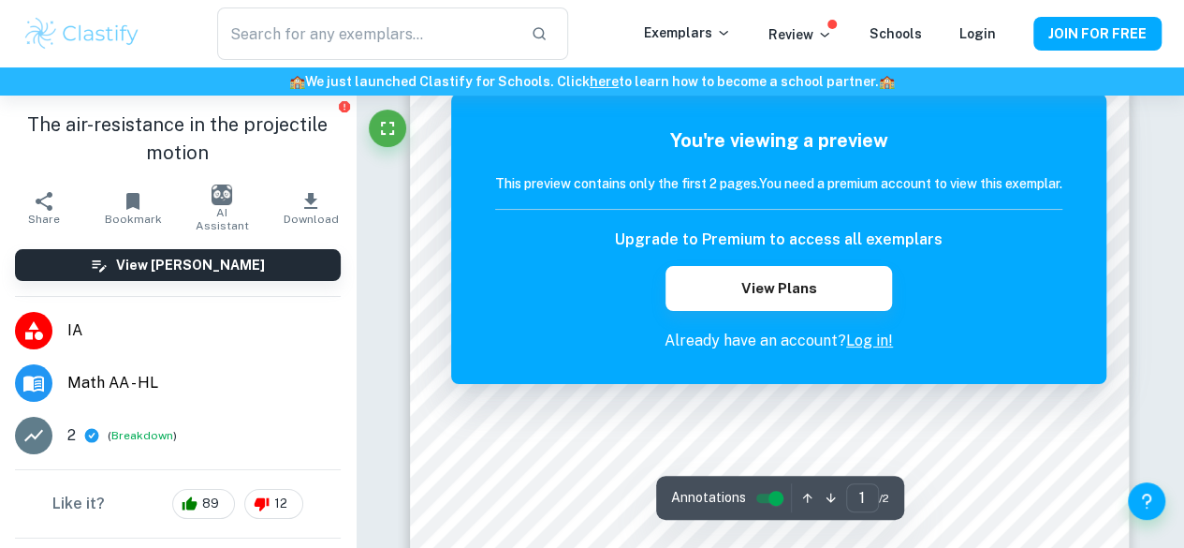
scroll to position [378, 0]
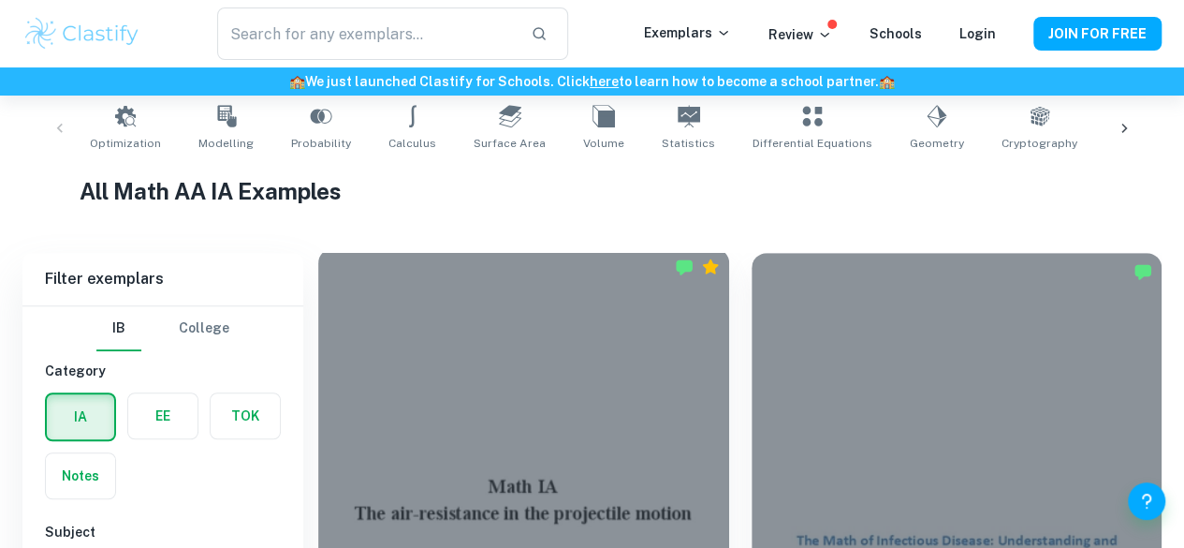
scroll to position [451, 0]
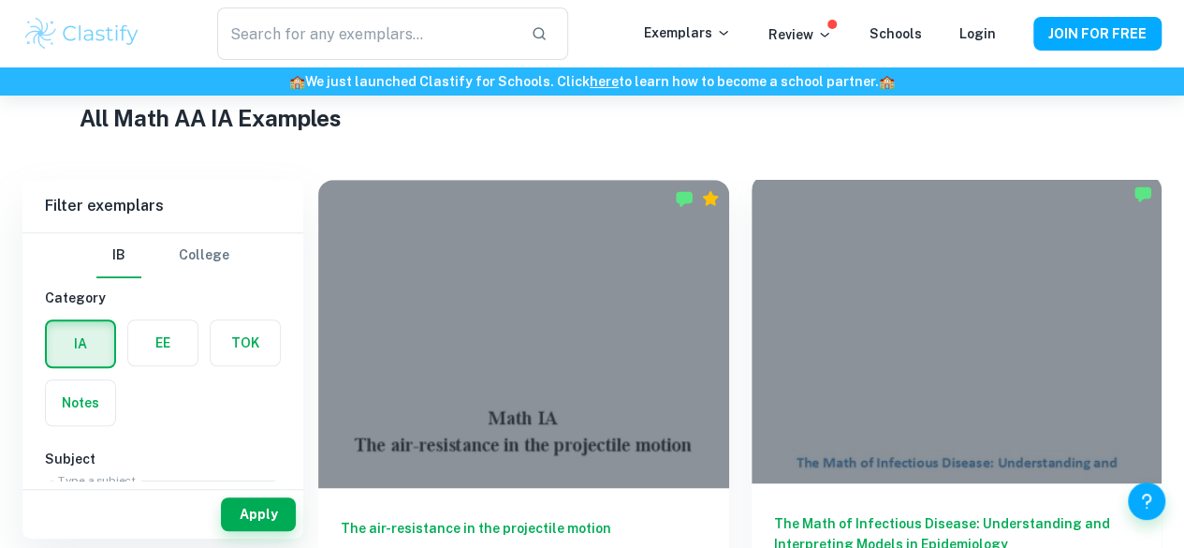
click at [752, 293] on div at bounding box center [957, 329] width 411 height 308
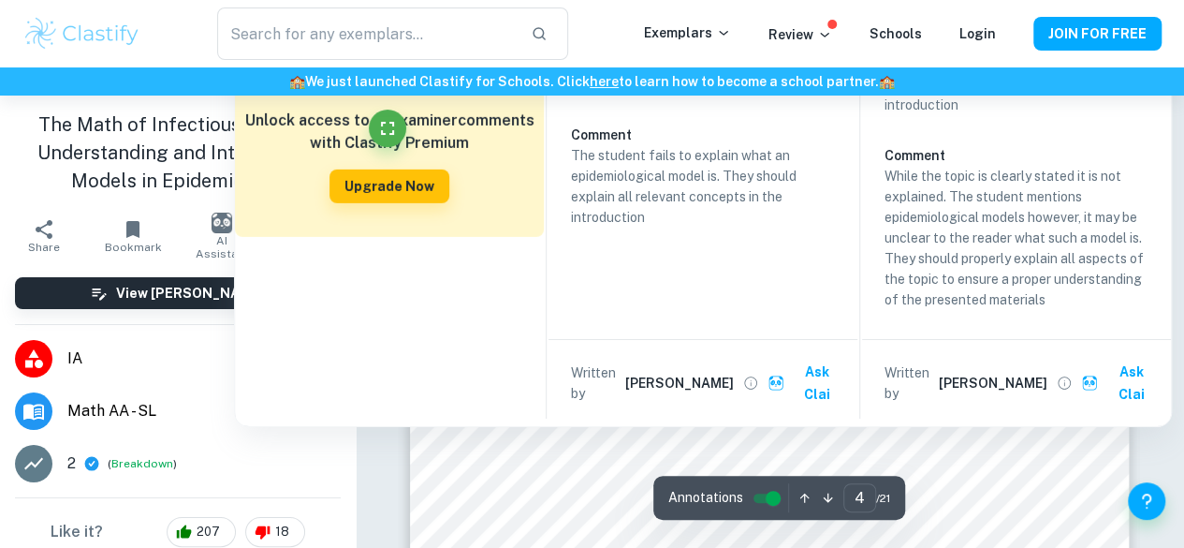
scroll to position [3013, 0]
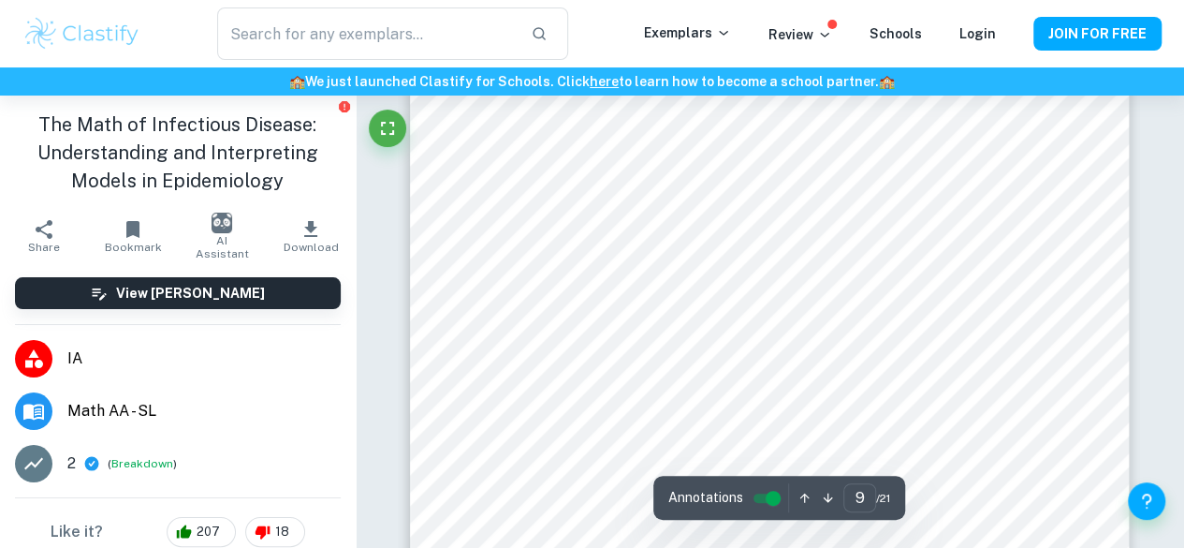
type input "8"
